Goal: Communication & Community: Ask a question

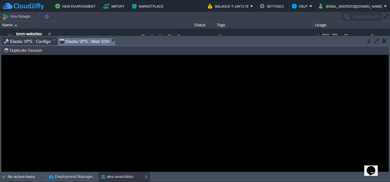
scroll to position [8, 0]
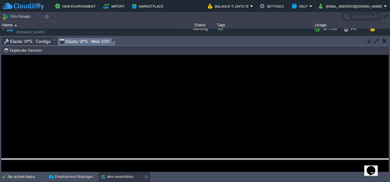
drag, startPoint x: 135, startPoint y: 41, endPoint x: 154, endPoint y: 171, distance: 131.4
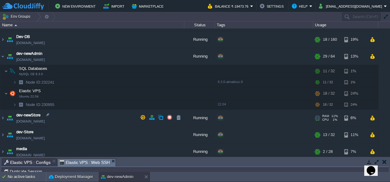
scroll to position [92, 0]
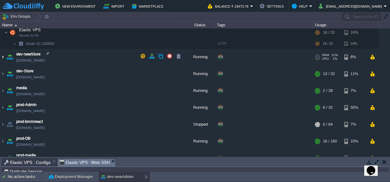
click at [3, 56] on img at bounding box center [2, 57] width 5 height 17
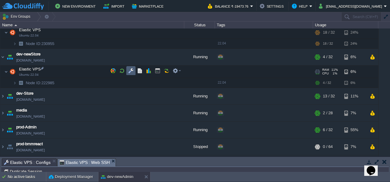
click at [129, 74] on td at bounding box center [130, 70] width 9 height 9
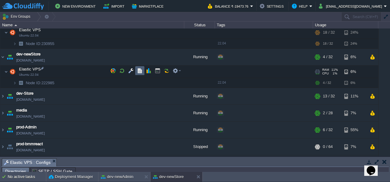
scroll to position [10, 0]
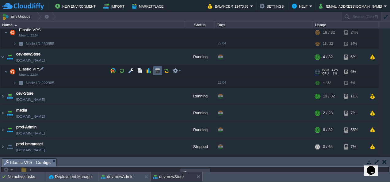
click at [156, 72] on button "button" at bounding box center [158, 71] width 6 height 6
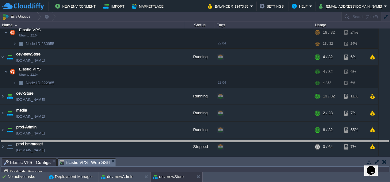
drag, startPoint x: 175, startPoint y: 162, endPoint x: 173, endPoint y: 54, distance: 107.6
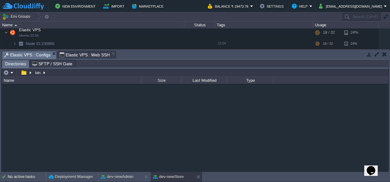
scroll to position [0, 0]
click at [27, 52] on span "Elastic VPS : Configs" at bounding box center [27, 55] width 47 height 8
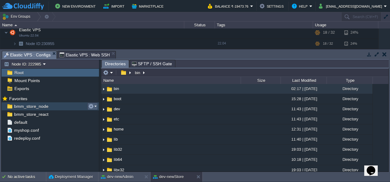
click at [92, 106] on button "button" at bounding box center [91, 107] width 6 height 6
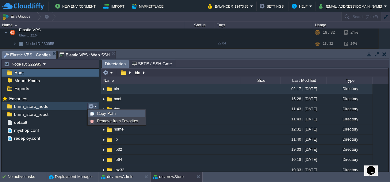
drag, startPoint x: 101, startPoint y: 112, endPoint x: 96, endPoint y: 94, distance: 18.4
click at [101, 112] on span "Copy Path" at bounding box center [106, 113] width 19 height 5
type textarea "/var/www/html/bmm/node/_work/bmm_store_node/bmm_store_node"
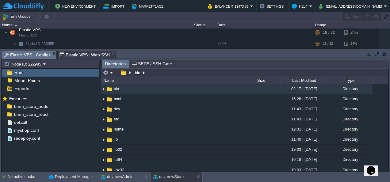
type input "#000000"
click at [87, 51] on span "Elastic VPS : Web SSH" at bounding box center [84, 54] width 51 height 7
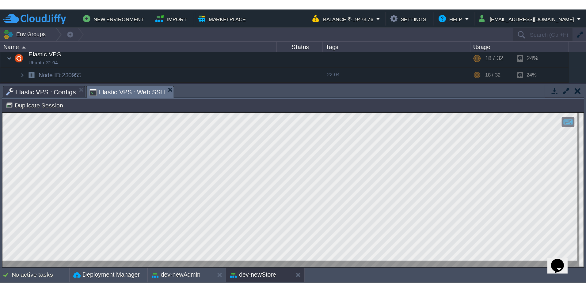
scroll to position [92, 0]
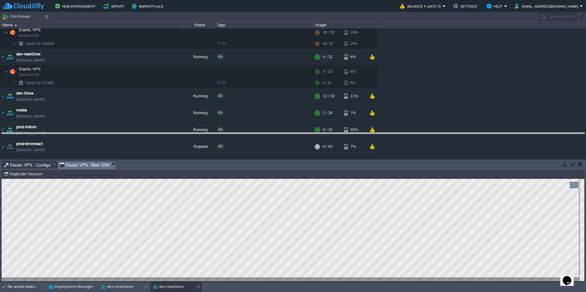
drag, startPoint x: 172, startPoint y: 164, endPoint x: 216, endPoint y: 54, distance: 118.9
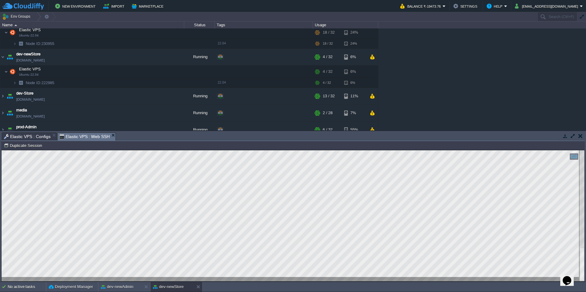
click at [44, 136] on span "Elastic VPS : Configs" at bounding box center [27, 136] width 47 height 7
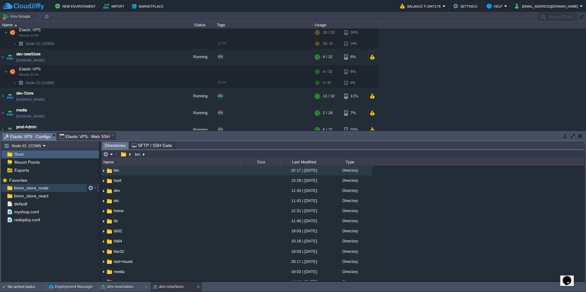
click at [44, 182] on span "bmm_store_node" at bounding box center [31, 188] width 36 height 6
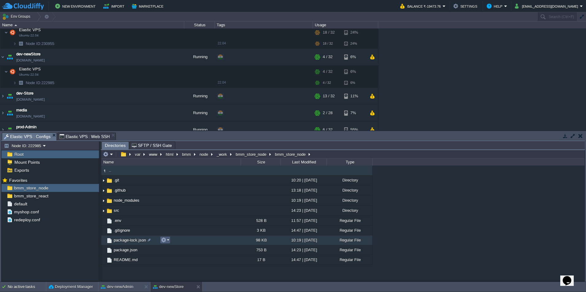
click at [167, 182] on em at bounding box center [165, 241] width 8 height 6
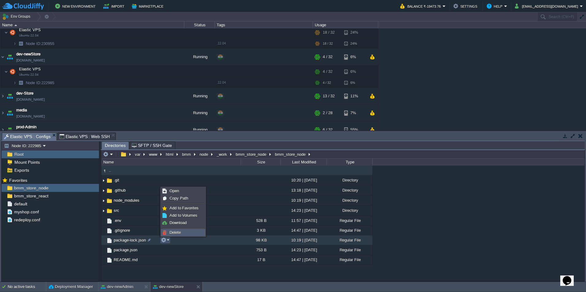
click at [175, 182] on span "Delete" at bounding box center [175, 233] width 11 height 5
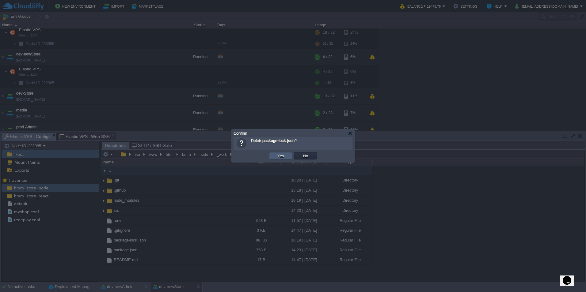
click at [284, 155] on button "Yes" at bounding box center [281, 156] width 10 height 6
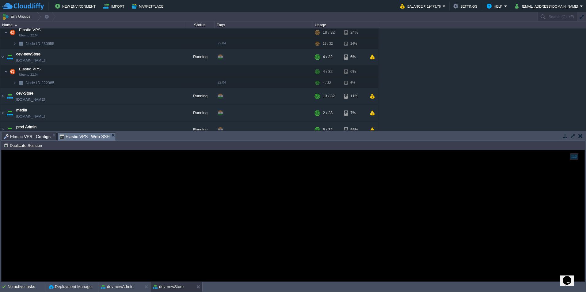
click at [92, 136] on span "Elastic VPS : Web SSH" at bounding box center [84, 137] width 51 height 8
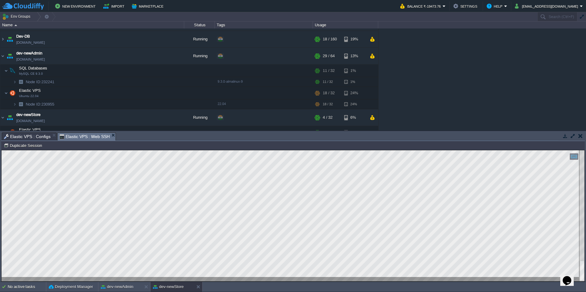
scroll to position [31, 0]
click at [323, 172] on div at bounding box center [293, 216] width 583 height 131
drag, startPoint x: 334, startPoint y: 279, endPoint x: -1, endPoint y: 273, distance: 335.2
click at [2, 151] on html "Copy: Ctrl + Shift + C Paste: Ctrl + V Settings: Ctrl + Shift + Alt 0" at bounding box center [293, 151] width 583 height 0
click at [325, 182] on div at bounding box center [293, 216] width 583 height 131
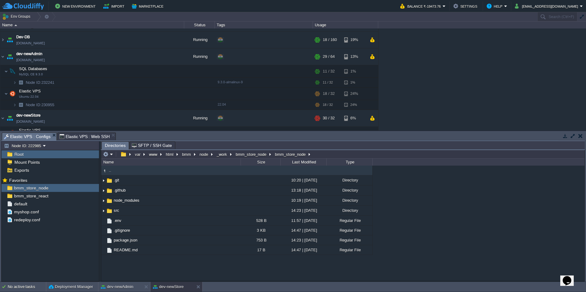
click at [46, 134] on span "Elastic VPS : Configs" at bounding box center [27, 137] width 47 height 8
click at [89, 182] on button "button" at bounding box center [91, 196] width 6 height 6
click at [102, 182] on div "Copy Path /var/www/html/bmm/node/_work/bmm_store_node/bmm_store_node" at bounding box center [116, 204] width 56 height 7
type textarea "/var/www/html/bmm/react/_work/bmm_store_react/bmm_store_react"
click at [92, 138] on span "Elastic VPS : Web SSH" at bounding box center [84, 136] width 51 height 7
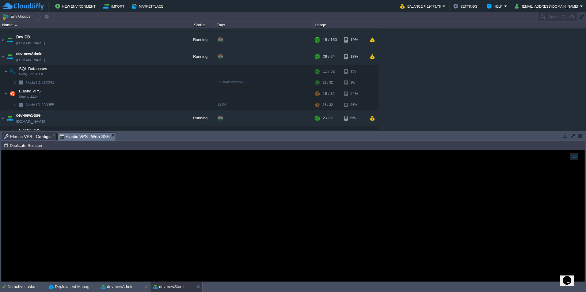
click at [32, 136] on span "Elastic VPS : Configs" at bounding box center [27, 136] width 47 height 7
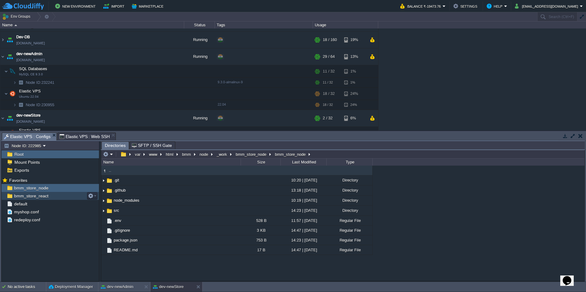
click at [34, 182] on span "bmm_store_react" at bounding box center [31, 196] width 36 height 6
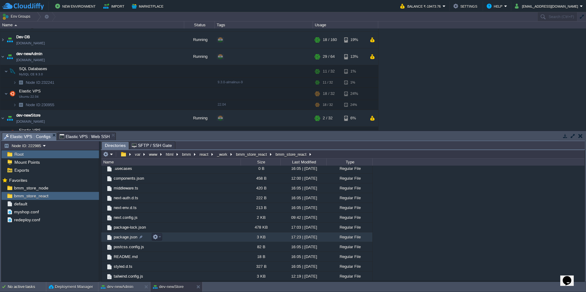
scroll to position [102, 0]
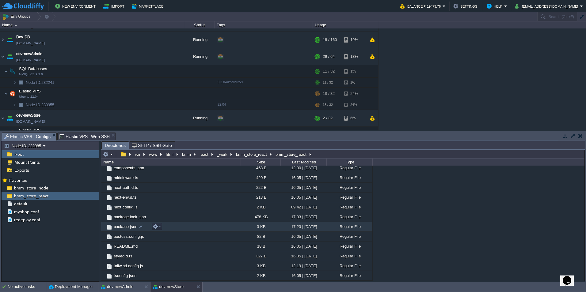
click at [128, 182] on span "package.json" at bounding box center [125, 226] width 25 height 5
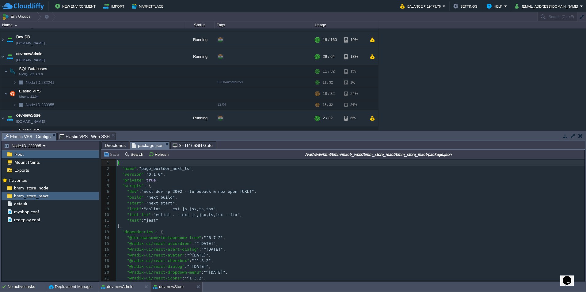
scroll to position [2, 0]
type textarea "page_builder_next_ts"
drag, startPoint x: 185, startPoint y: 171, endPoint x: 138, endPoint y: 170, distance: 46.6
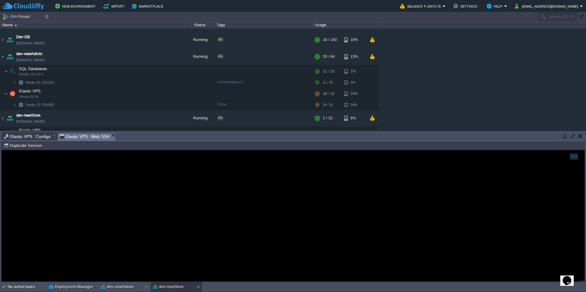
click at [83, 137] on span "Elastic VPS : Web SSH" at bounding box center [84, 137] width 51 height 8
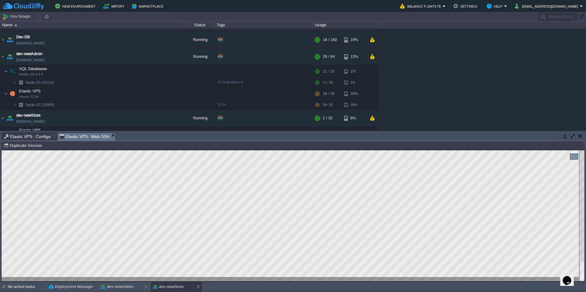
click at [33, 137] on span "Elastic VPS : Configs" at bounding box center [27, 136] width 47 height 7
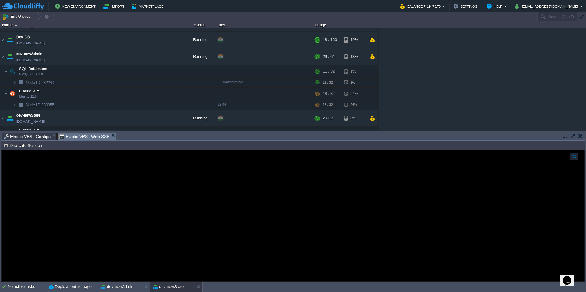
click at [71, 135] on span "Elastic VPS : Web SSH" at bounding box center [84, 137] width 51 height 8
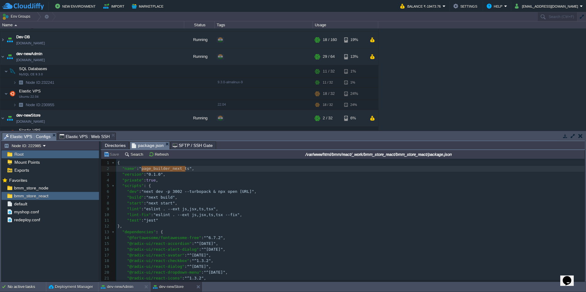
click at [28, 137] on span "Elastic VPS : Configs" at bounding box center [27, 137] width 47 height 8
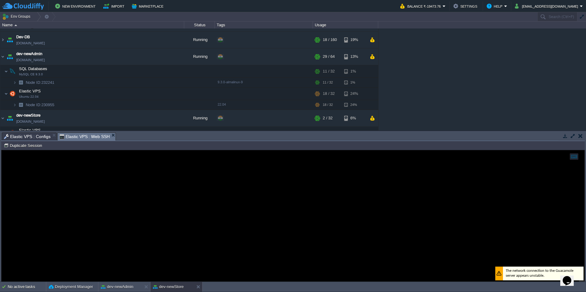
click at [82, 136] on span "Elastic VPS : Web SSH" at bounding box center [84, 137] width 51 height 8
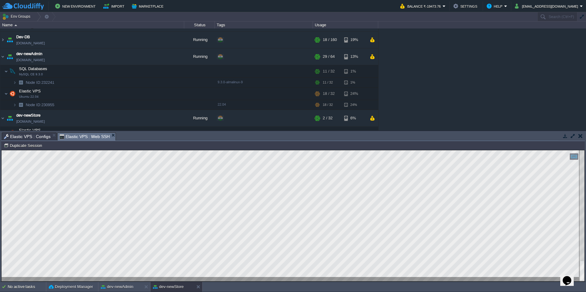
click at [306, 151] on html "Copy: Ctrl + Shift + C Paste: Ctrl + V Settings: Ctrl + Shift + Alt 0" at bounding box center [293, 151] width 583 height 0
click at [2, 151] on html "Copy: Ctrl + Shift + C Paste: Ctrl + V Settings: Ctrl + Shift + Alt 0" at bounding box center [293, 151] width 583 height 0
click at [375, 182] on div at bounding box center [293, 216] width 583 height 131
click at [128, 94] on button "button" at bounding box center [129, 94] width 6 height 6
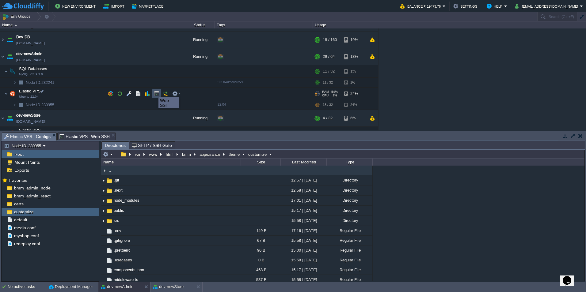
click at [154, 92] on button "button" at bounding box center [157, 94] width 6 height 6
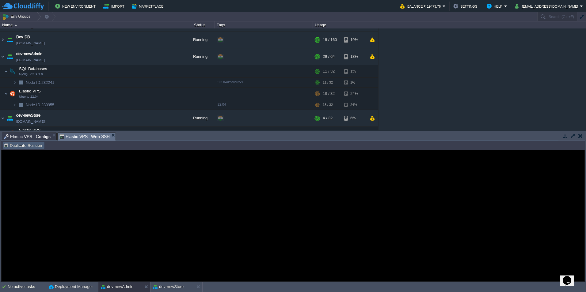
click at [31, 146] on button "Duplicate Session" at bounding box center [24, 146] width 40 height 6
type input "#000000"
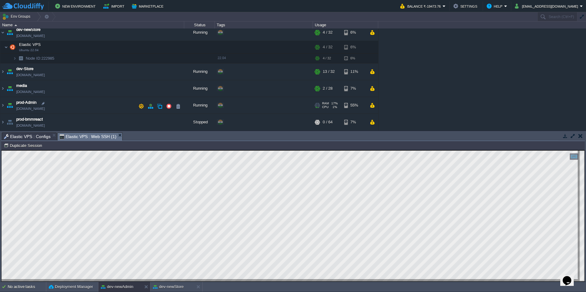
scroll to position [123, 0]
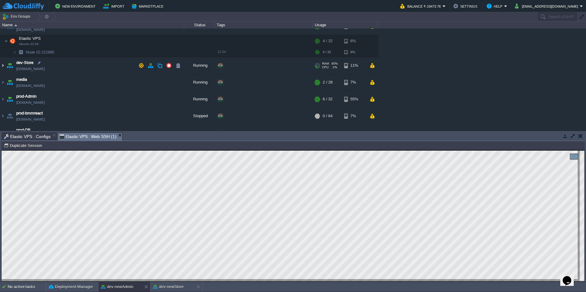
click at [2, 65] on img at bounding box center [2, 65] width 5 height 17
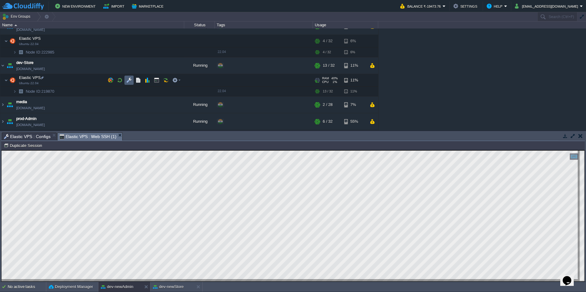
click at [130, 80] on button "button" at bounding box center [129, 81] width 6 height 6
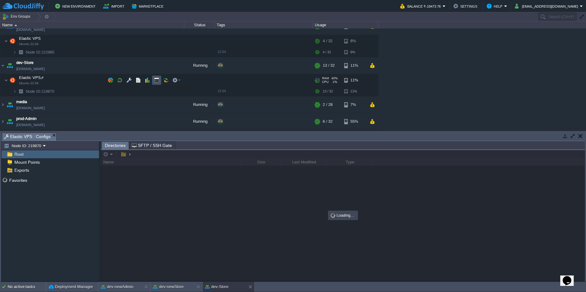
click at [158, 82] on button "button" at bounding box center [157, 81] width 6 height 6
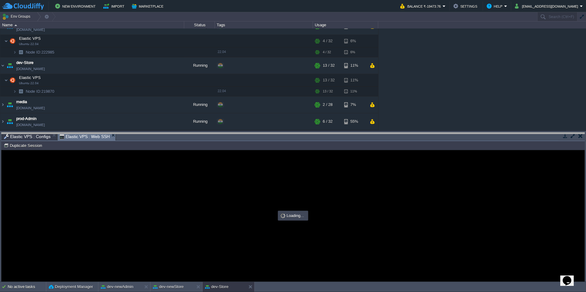
drag, startPoint x: 136, startPoint y: 136, endPoint x: 133, endPoint y: 73, distance: 62.6
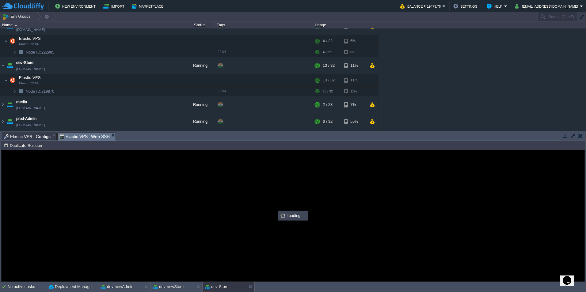
scroll to position [0, 0]
type input "#000000"
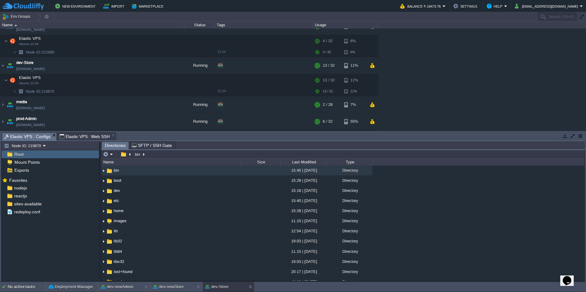
click at [42, 134] on span "Elastic VPS : Configs" at bounding box center [27, 137] width 47 height 8
click at [93, 182] on button "button" at bounding box center [91, 196] width 6 height 6
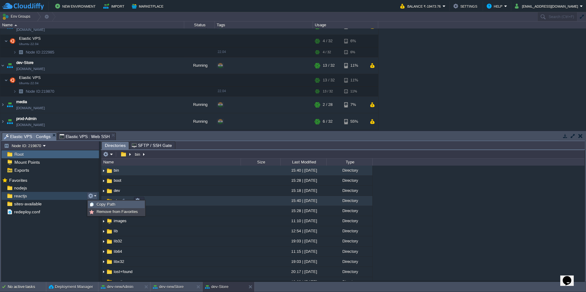
click at [111, 182] on span "Copy Path" at bounding box center [106, 204] width 19 height 5
type textarea "/var/www/html/bmm/reactjs"
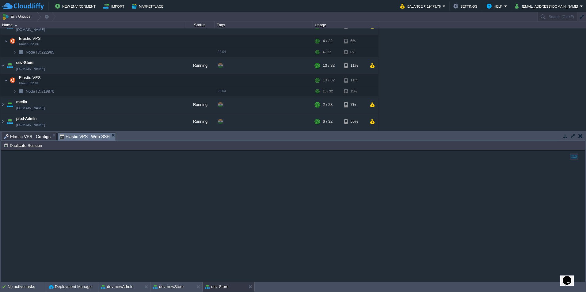
click at [81, 134] on span "Elastic VPS : Web SSH" at bounding box center [84, 137] width 51 height 8
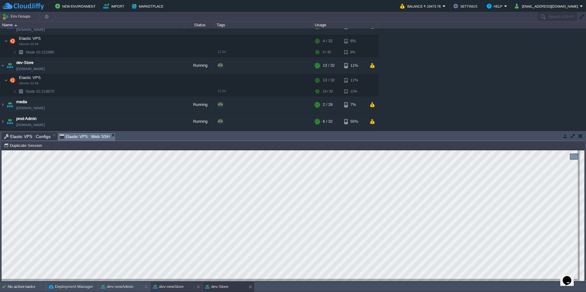
click at [178, 182] on button "dev-newStore" at bounding box center [168, 287] width 31 height 6
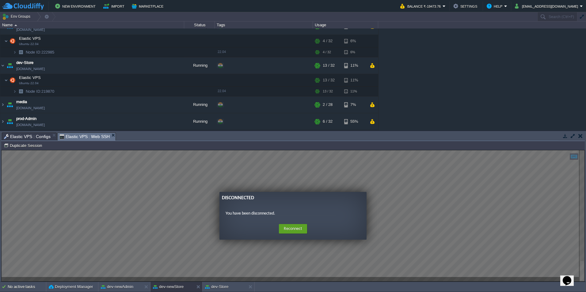
drag, startPoint x: 483, startPoint y: 253, endPoint x: 422, endPoint y: 254, distance: 60.4
click at [390, 182] on guac-modal "Disconnected You have been disconnected. Home Reconnect Logout" at bounding box center [293, 216] width 583 height 131
click at [227, 182] on button "dev-Store" at bounding box center [216, 287] width 23 height 6
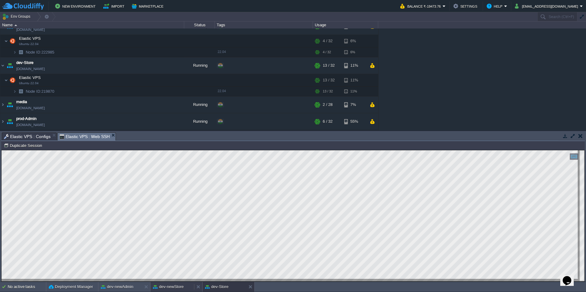
click at [173, 182] on button "dev-newStore" at bounding box center [168, 287] width 31 height 6
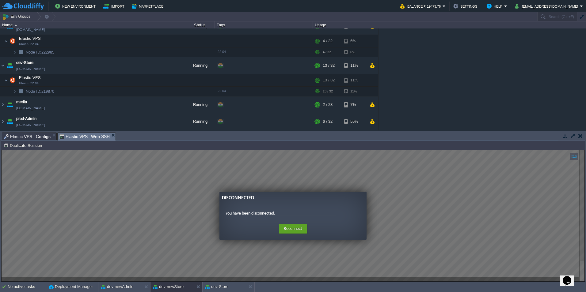
click at [72, 134] on span "Elastic VPS : Web SSH" at bounding box center [84, 137] width 51 height 8
click at [76, 138] on span "Elastic VPS : Web SSH" at bounding box center [84, 137] width 51 height 8
click at [234, 182] on div "dev-Store" at bounding box center [225, 287] width 44 height 10
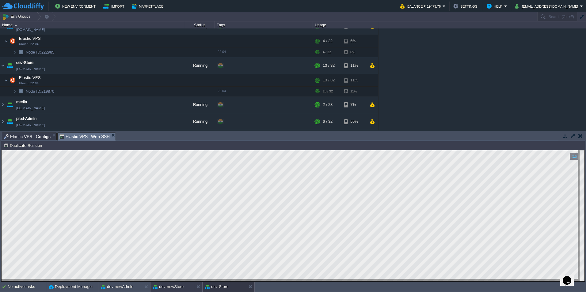
click at [174, 182] on button "dev-newStore" at bounding box center [168, 287] width 31 height 6
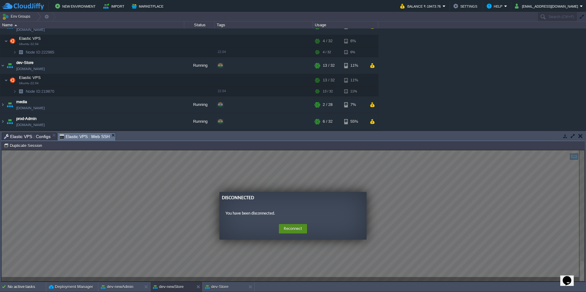
click at [302, 182] on button "Reconnect" at bounding box center [293, 229] width 28 height 10
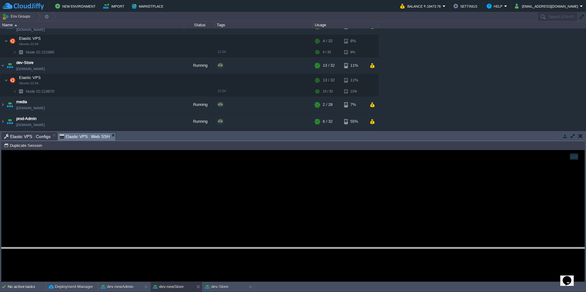
drag, startPoint x: 165, startPoint y: 138, endPoint x: 188, endPoint y: 255, distance: 119.7
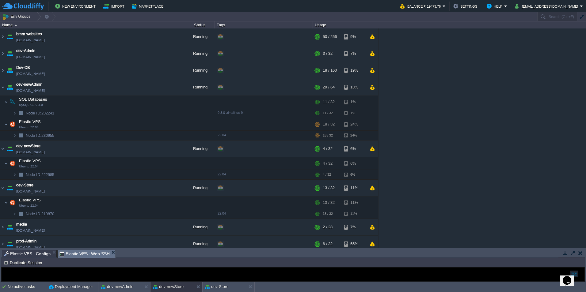
click at [390, 182] on icon "$i18n('chat', 'chat_widget')" at bounding box center [567, 281] width 9 height 9
click at [390, 182] on p "New Conversation" at bounding box center [526, 295] width 102 height 6
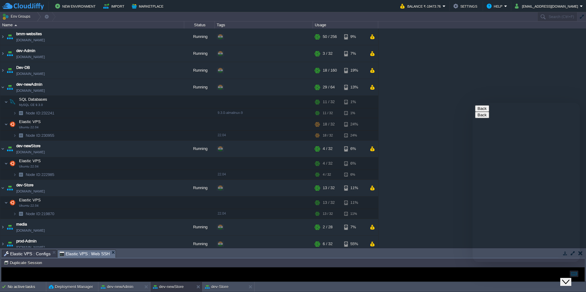
scroll to position [8, 0]
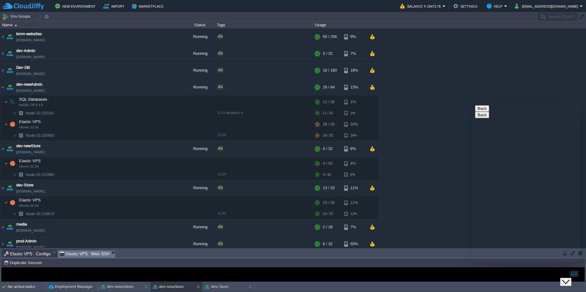
type input "indi"
type input "917057116016"
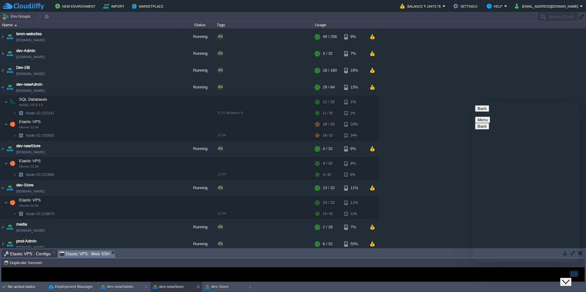
click at [390, 182] on icon "$i18n('chat', 'chat_widget')" at bounding box center [565, 282] width 7 height 4
click at [176, 182] on button "dev-newStore" at bounding box center [168, 287] width 31 height 6
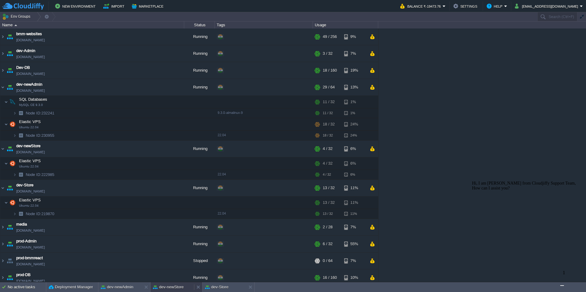
click at [176, 182] on div "dev-newStore" at bounding box center [173, 288] width 44 height 10
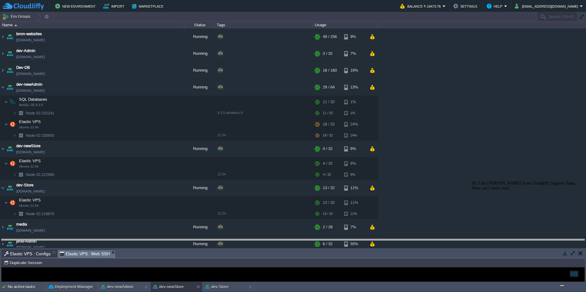
drag, startPoint x: 177, startPoint y: 256, endPoint x: 185, endPoint y: 245, distance: 13.0
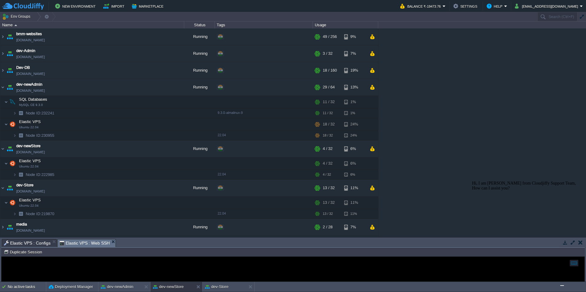
click at [390, 182] on img "$i18n('chat', 'chat_widget')" at bounding box center [562, 286] width 0 height 0
click at [390, 103] on textarea at bounding box center [473, 103] width 0 height 0
type textarea "hey Hi [PERSON_NAME], i need your help"
click at [390, 103] on textarea at bounding box center [473, 103] width 0 height 0
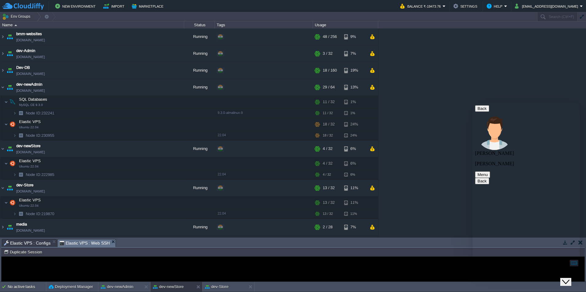
type textarea "i didnt find out fo r node ID : 230955, why RAM speed up. i ran node js and nex…"
click at [390, 182] on icon "Close Chat This icon closes the chat window." at bounding box center [565, 282] width 7 height 7
click at [26, 182] on button "Duplicate Session" at bounding box center [24, 253] width 40 height 6
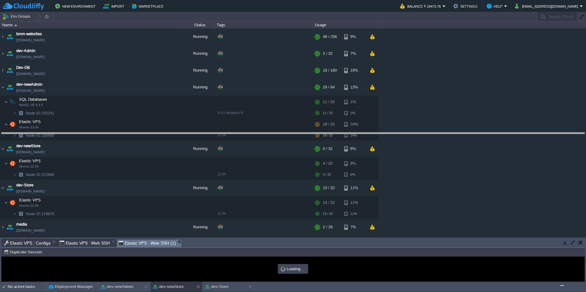
scroll to position [0, 0]
drag, startPoint x: 192, startPoint y: 242, endPoint x: 194, endPoint y: 91, distance: 151.5
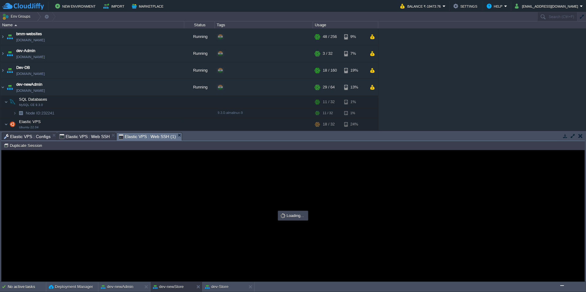
type input "#000000"
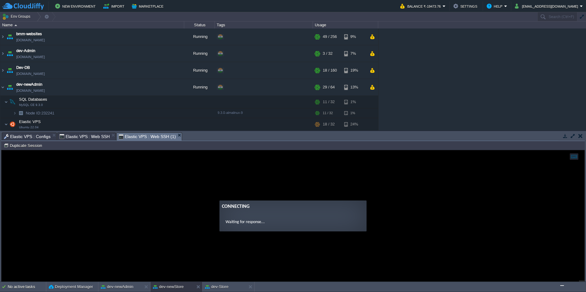
click at [25, 136] on span "Elastic VPS : Configs" at bounding box center [27, 136] width 47 height 7
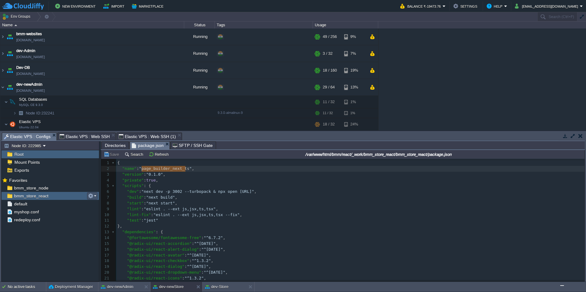
click at [93, 182] on button "button" at bounding box center [91, 196] width 6 height 6
click at [100, 182] on span "Copy Path" at bounding box center [106, 204] width 19 height 5
type textarea "/var/www/html/bmm/react/_work/bmm_store_react/bmm_store_react"
click at [145, 135] on span "Elastic VPS : Web SSH (1)" at bounding box center [147, 136] width 57 height 7
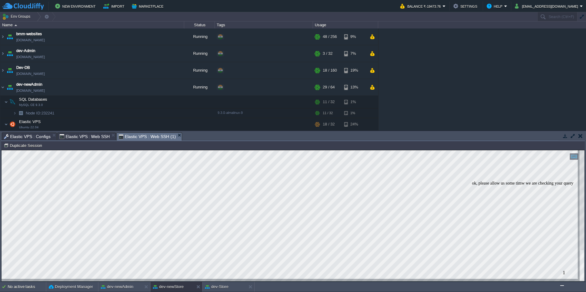
click at [390, 182] on img "$i18n('chat', 'chat_widget')" at bounding box center [562, 286] width 0 height 0
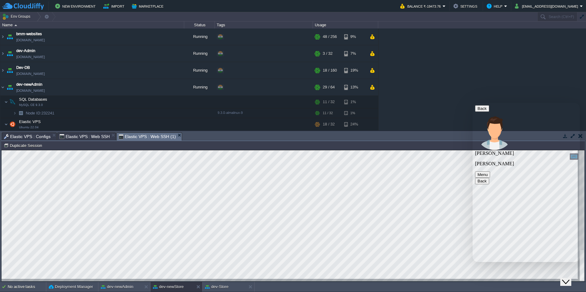
click at [390, 103] on textarea at bounding box center [473, 103] width 0 height 0
type textarea "and also p2 for ubuntu errored"
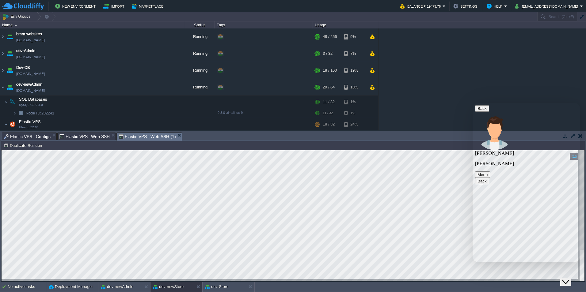
type textarea "pm2"
